Goal: Check status

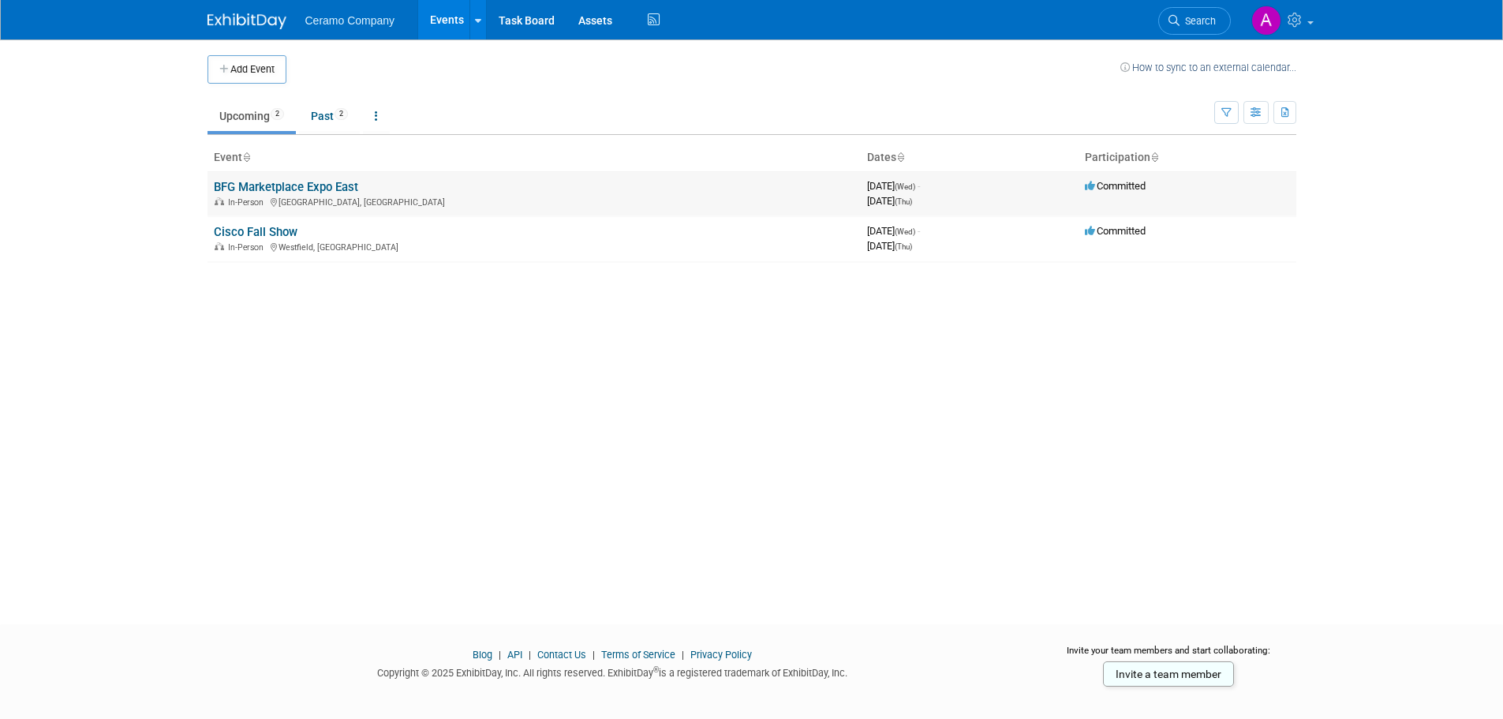
click at [290, 192] on link "BFG Marketplace Expo East" at bounding box center [286, 187] width 144 height 14
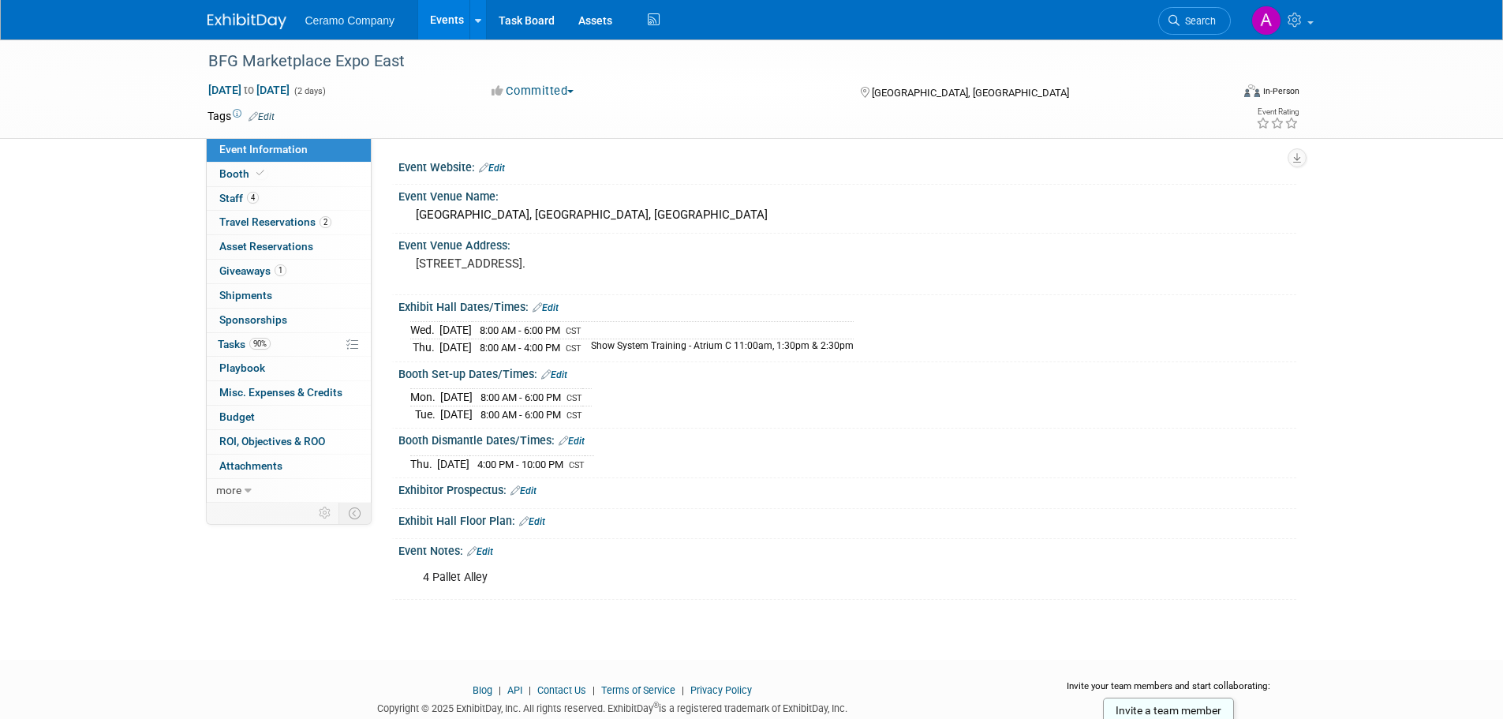
click at [439, 622] on div "BFG Marketplace Expo East Sep 17, 2025 to Sep 18, 2025 (2 days) Sep 17, 2025 to…" at bounding box center [751, 335] width 1503 height 592
click at [251, 221] on span "Travel Reservations 2" at bounding box center [275, 221] width 112 height 13
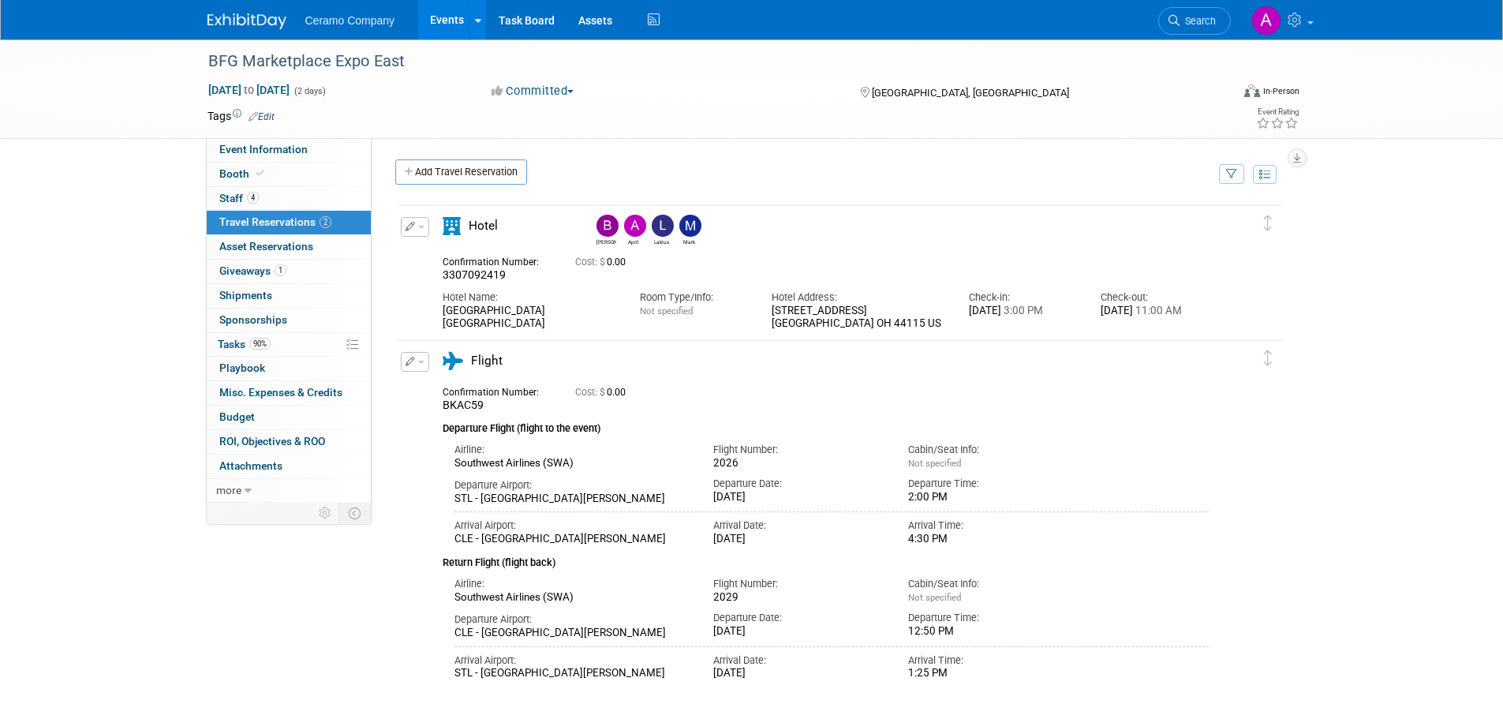
drag, startPoint x: 434, startPoint y: 263, endPoint x: 1174, endPoint y: 327, distance: 742.6
click at [1174, 327] on div "Confirmation Number: 3307092419 Cost: $ 0.00 Hotel Name: Room Type/Info: Not sp…" at bounding box center [825, 289] width 767 height 81
copy div "Confirmation Number: 3307092419 Cost: $ 0.00 Hotel Name: Hilton Garden Inn Clev…"
click at [243, 580] on div "Event Information Event Info Booth Booth 4 Staff 4 Staff 2 Travel Reservations …" at bounding box center [752, 363] width 1112 height 648
